Goal: Information Seeking & Learning: Get advice/opinions

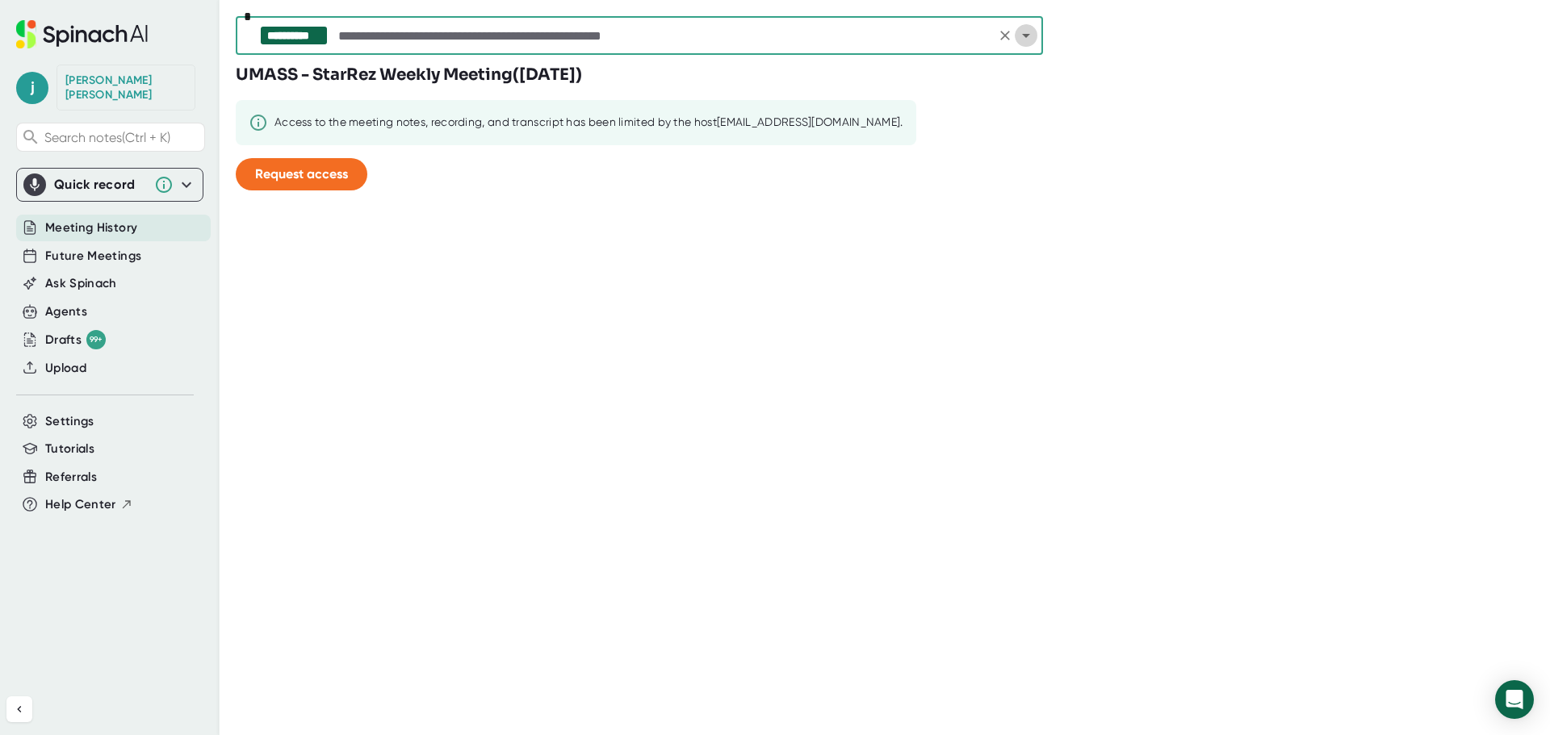
click at [1030, 39] on icon "Open" at bounding box center [1025, 35] width 19 height 19
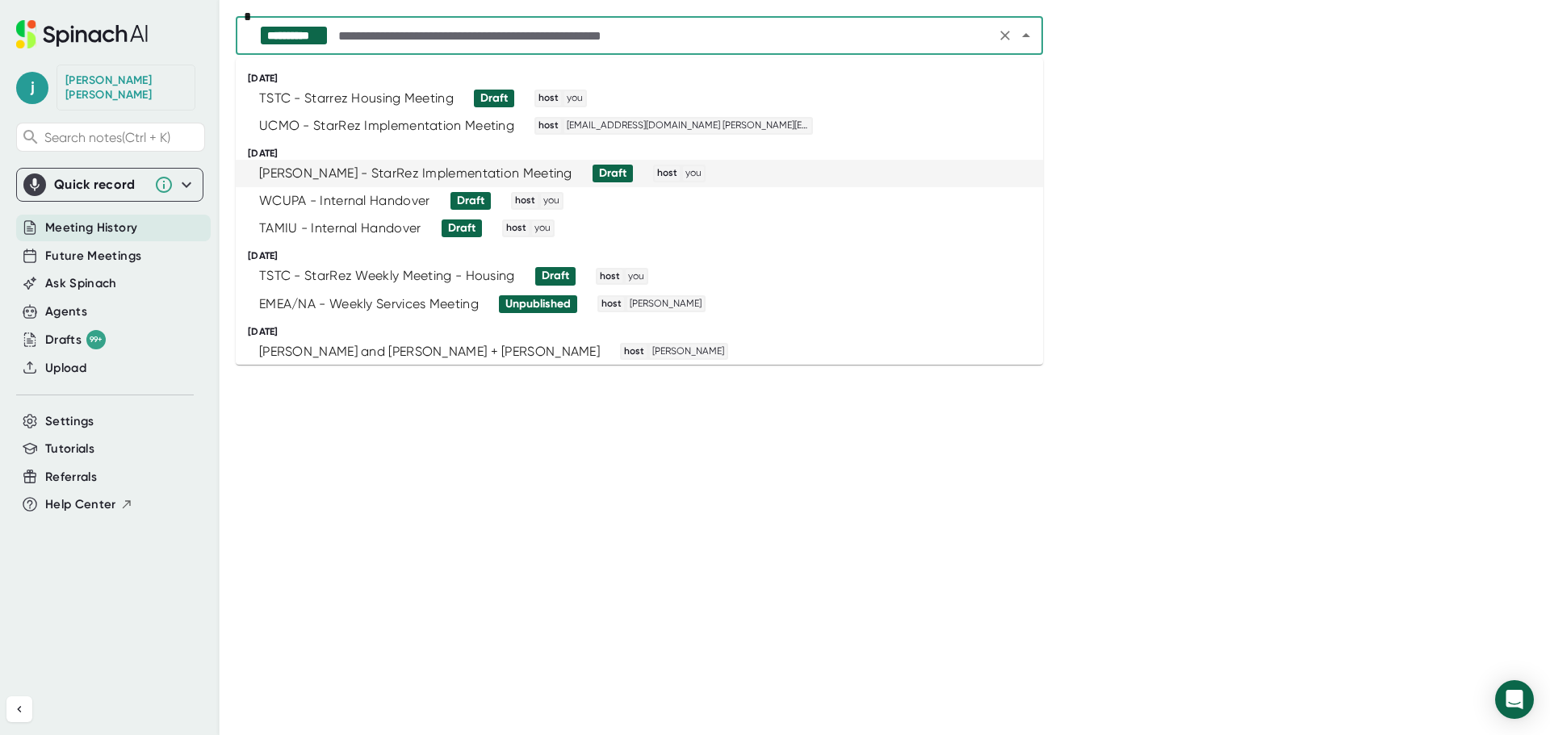
click at [356, 178] on div "[PERSON_NAME] - StarRez Implementation Meeting" at bounding box center [415, 173] width 313 height 16
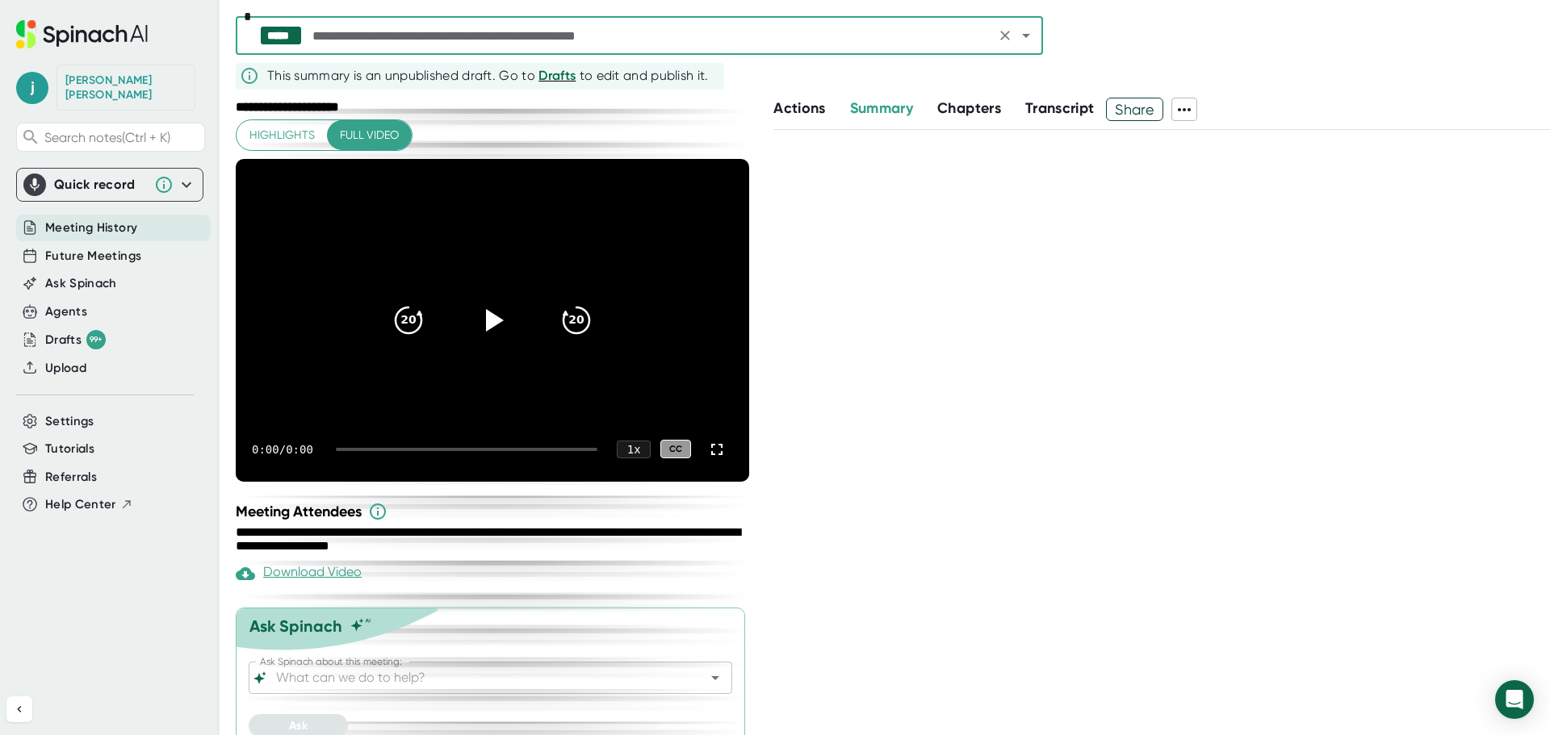
scroll to position [44, 0]
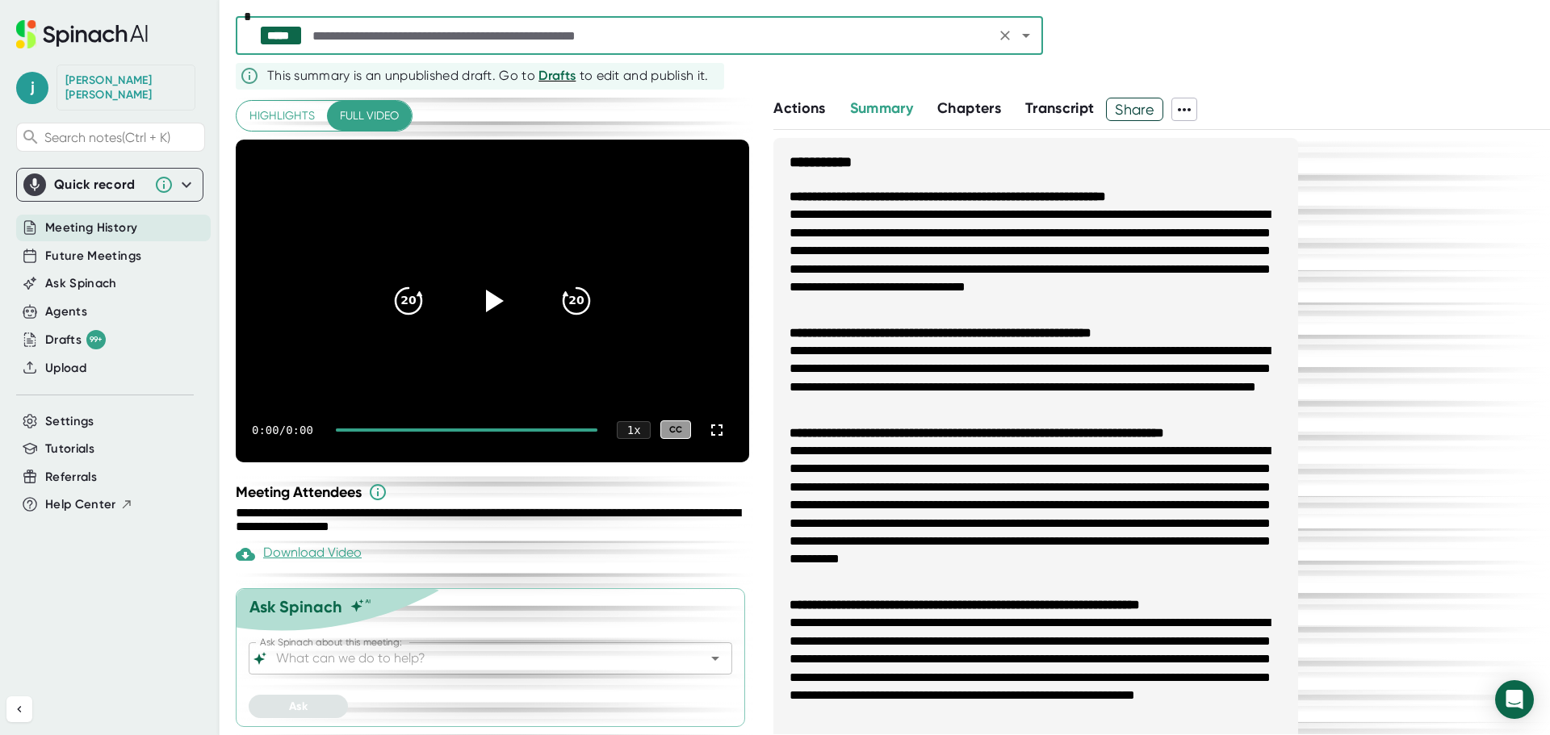
click at [711, 463] on div "Highlights Full video 20 20 0:00 / 0:00 1 x CC" at bounding box center [492, 281] width 513 height 362
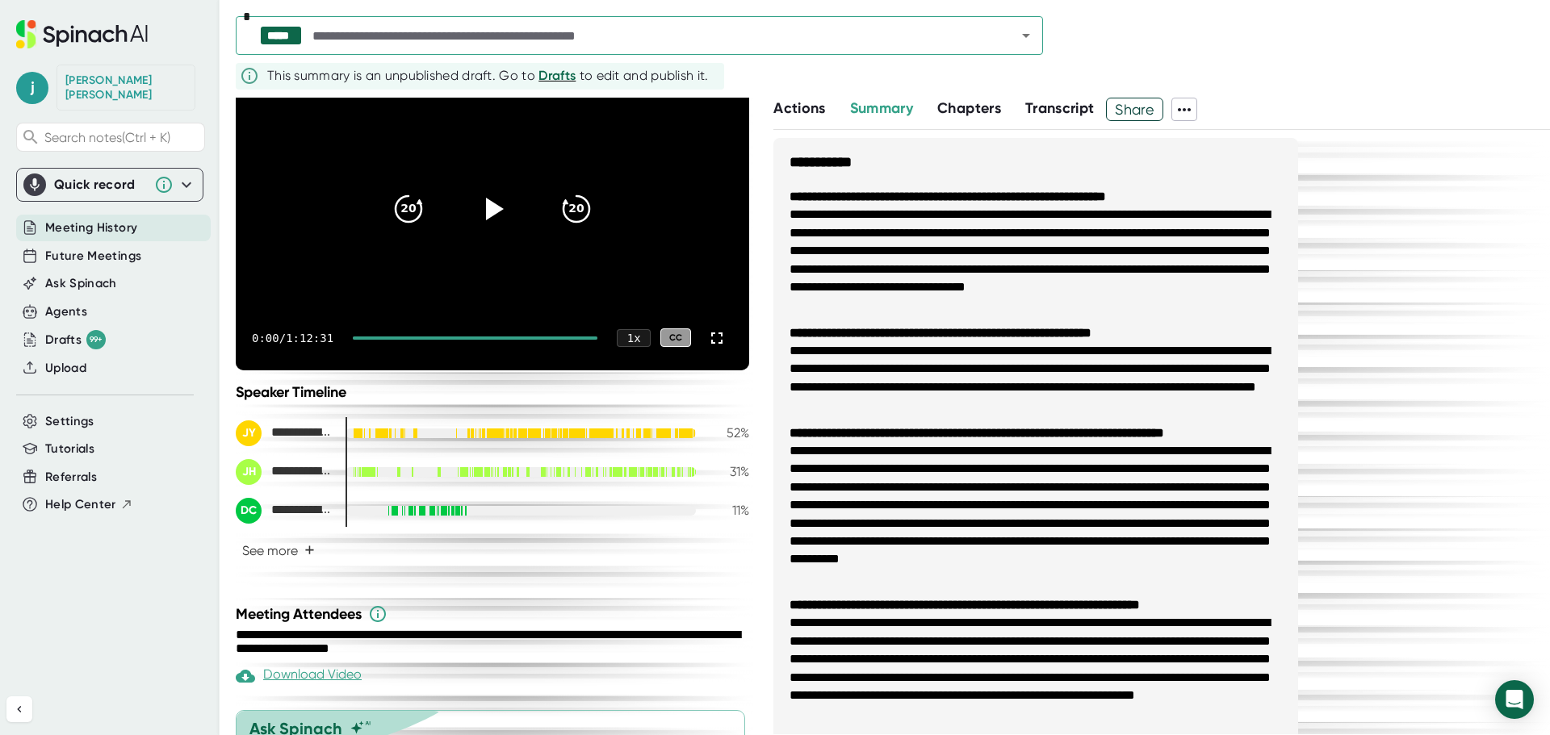
scroll to position [258, 0]
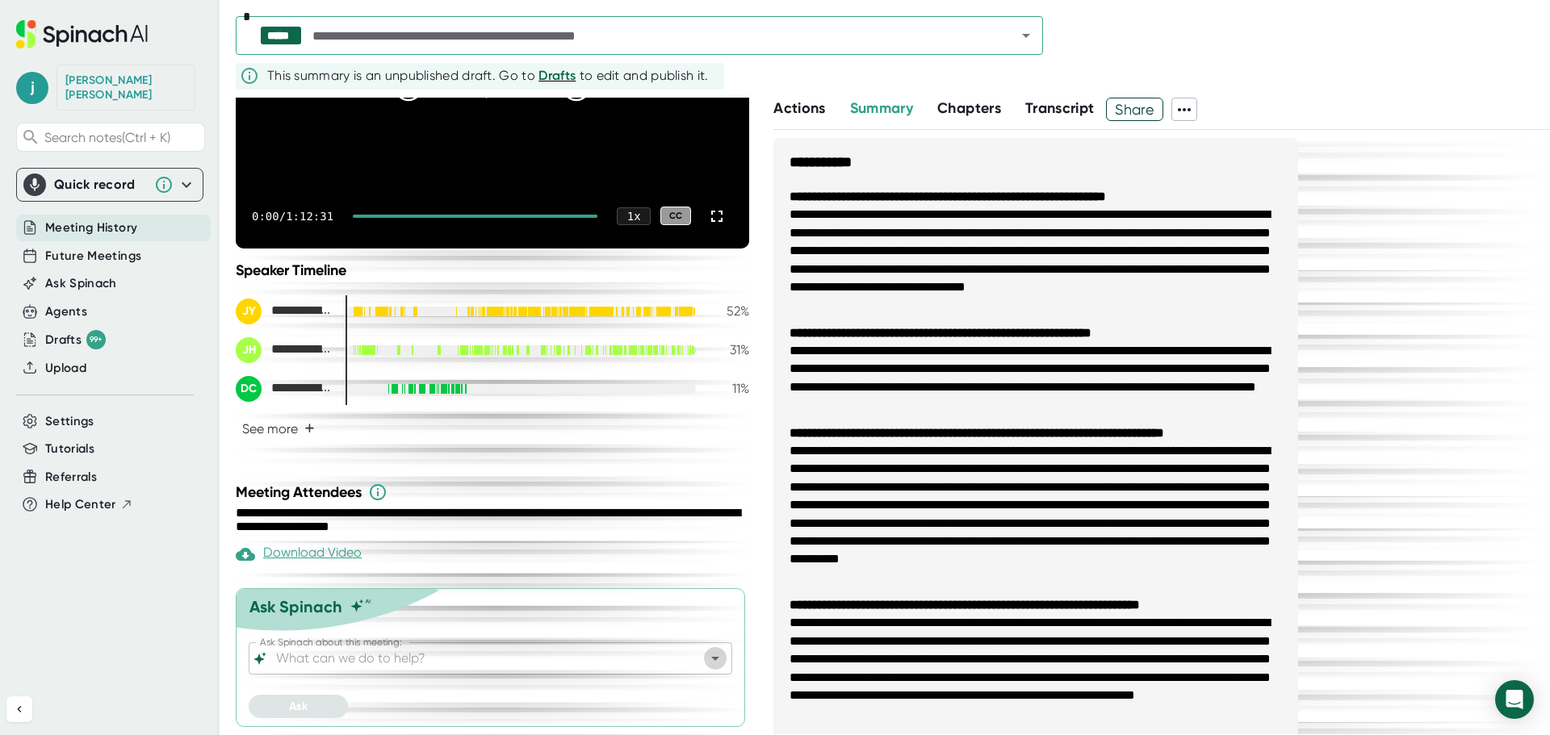
click at [706, 656] on icon "Open" at bounding box center [715, 658] width 19 height 19
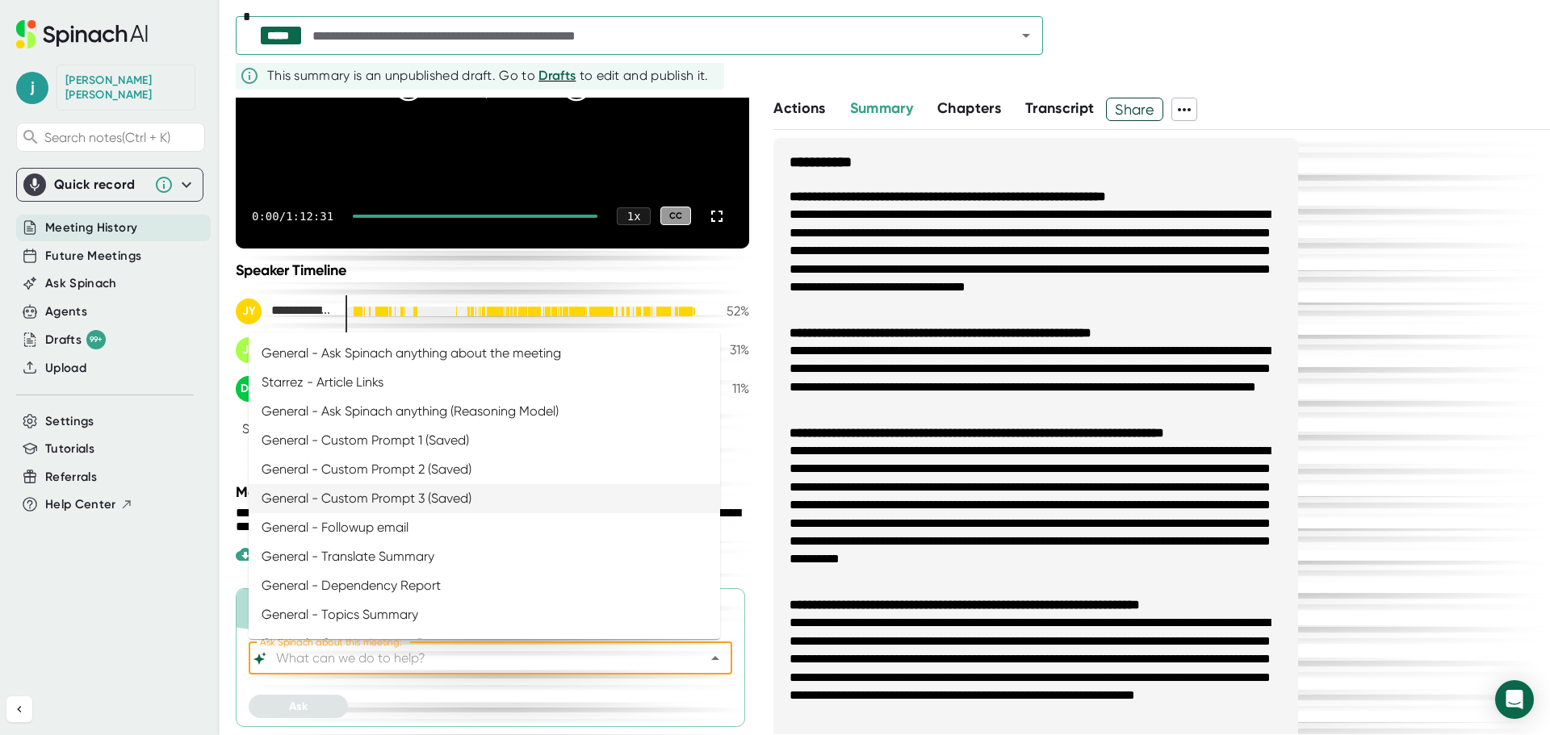
click at [504, 501] on li "General - Custom Prompt 3 (Saved)" at bounding box center [484, 498] width 471 height 29
type input "General - Custom Prompt 3 (Saved)"
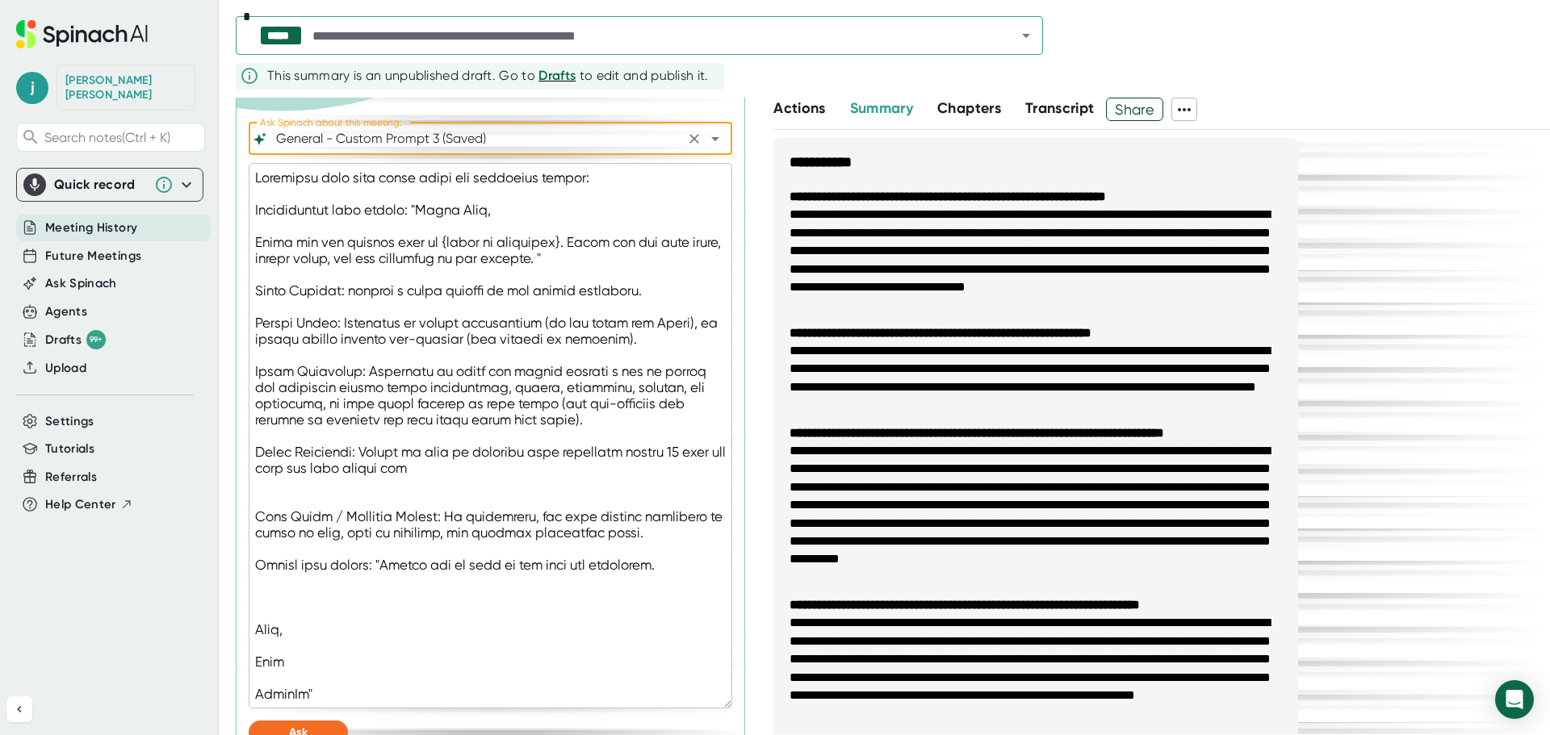
scroll to position [803, 0]
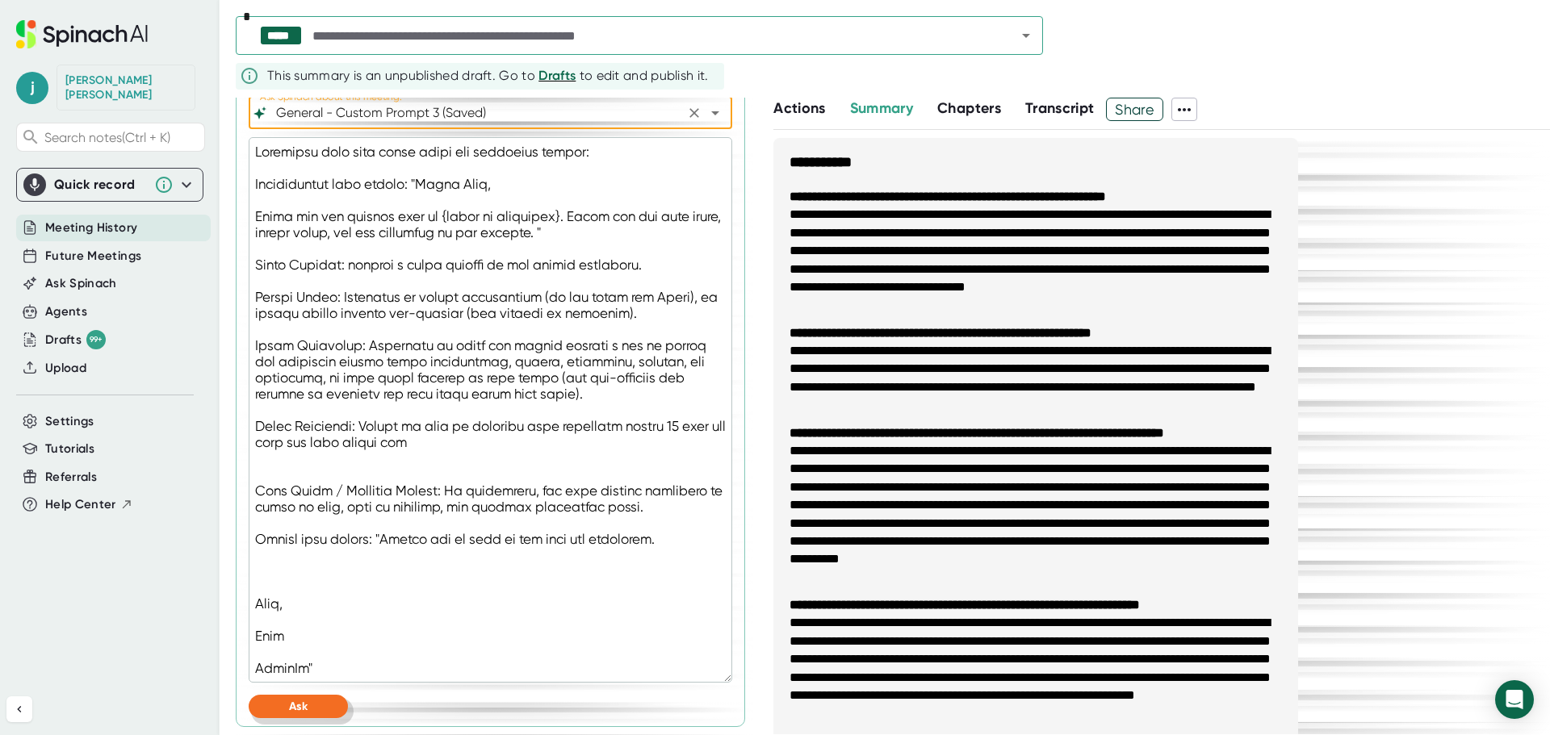
click at [283, 710] on button "Ask" at bounding box center [298, 706] width 99 height 23
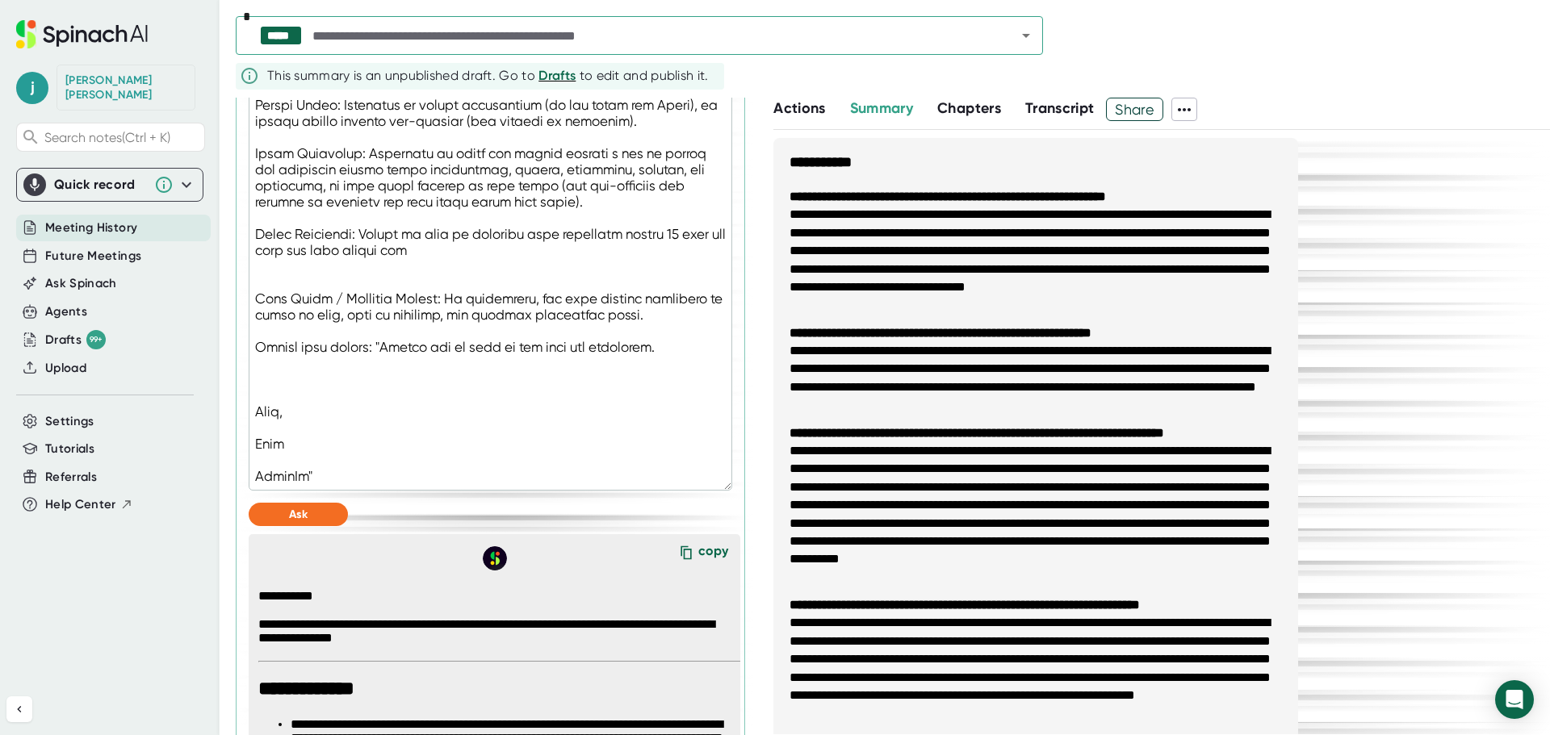
scroll to position [1166, 0]
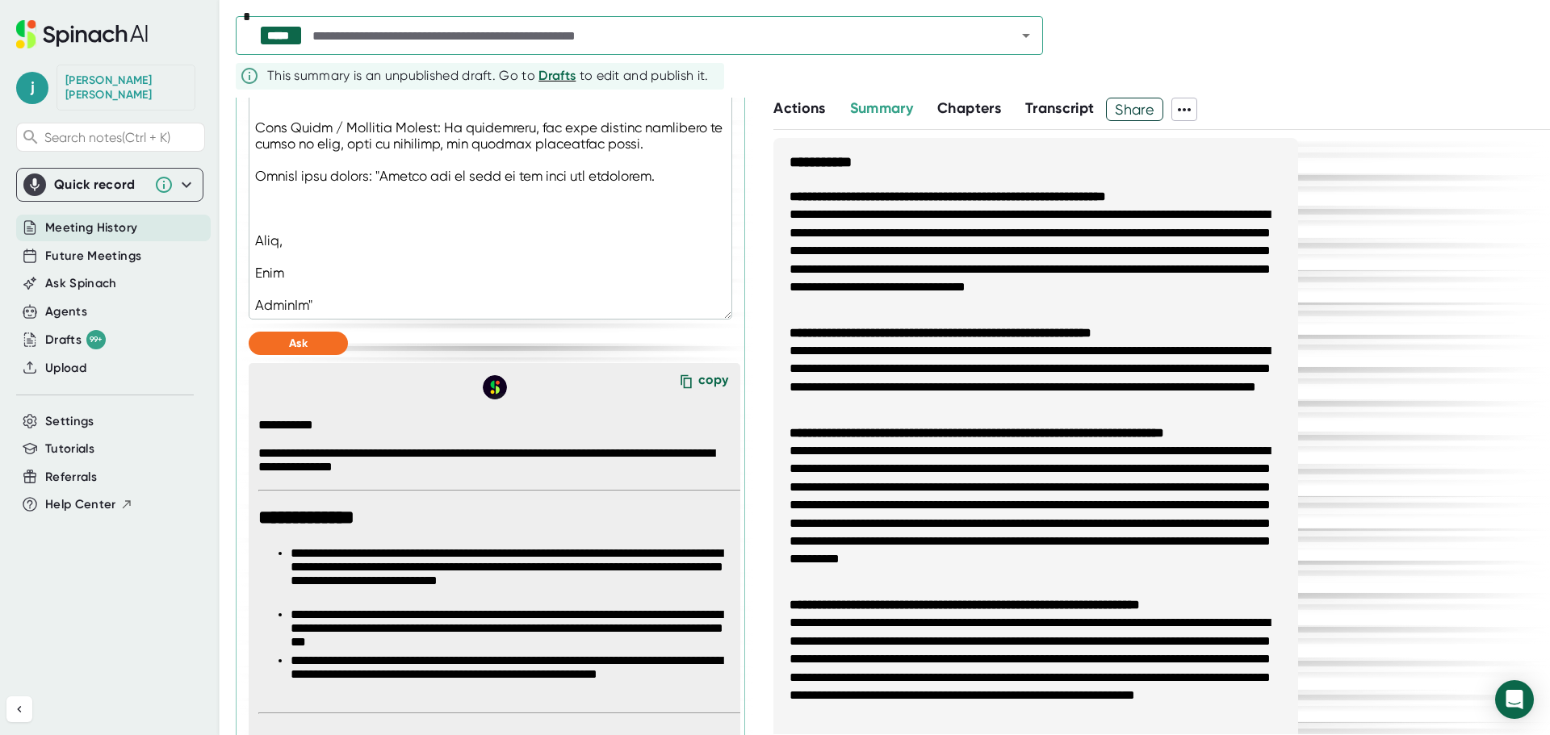
drag, startPoint x: 692, startPoint y: 379, endPoint x: 24, endPoint y: 379, distance: 667.6
click at [698, 379] on div "copy" at bounding box center [713, 383] width 30 height 22
type textarea "x"
